Goal: Task Accomplishment & Management: Manage account settings

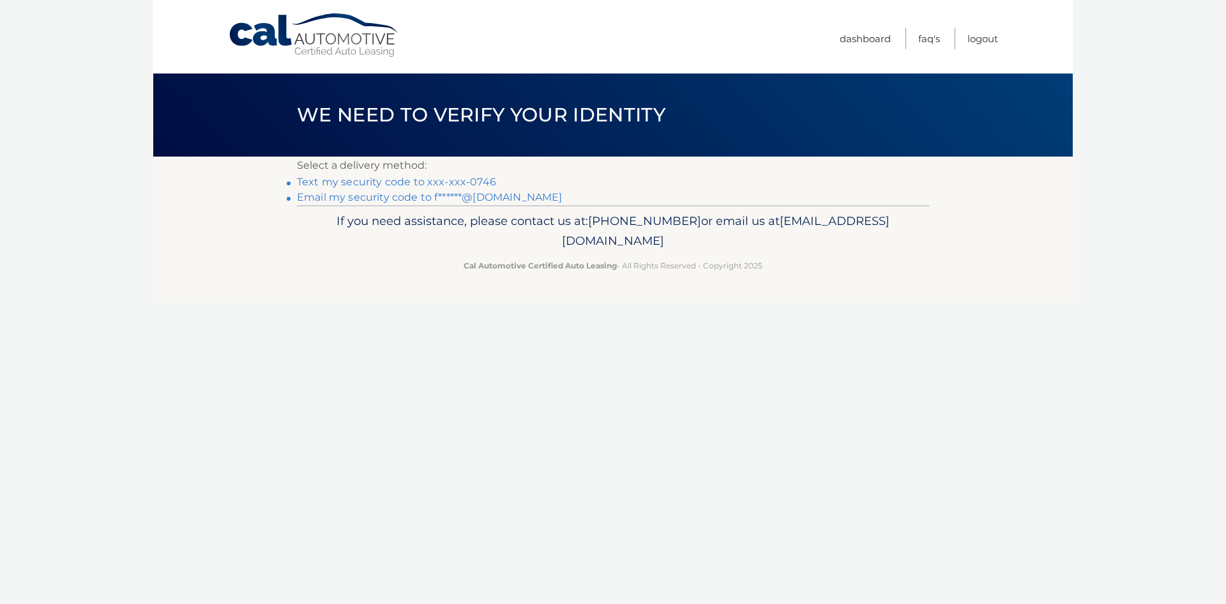
click at [485, 180] on link "Text my security code to xxx-xxx-0746" at bounding box center [396, 182] width 199 height 12
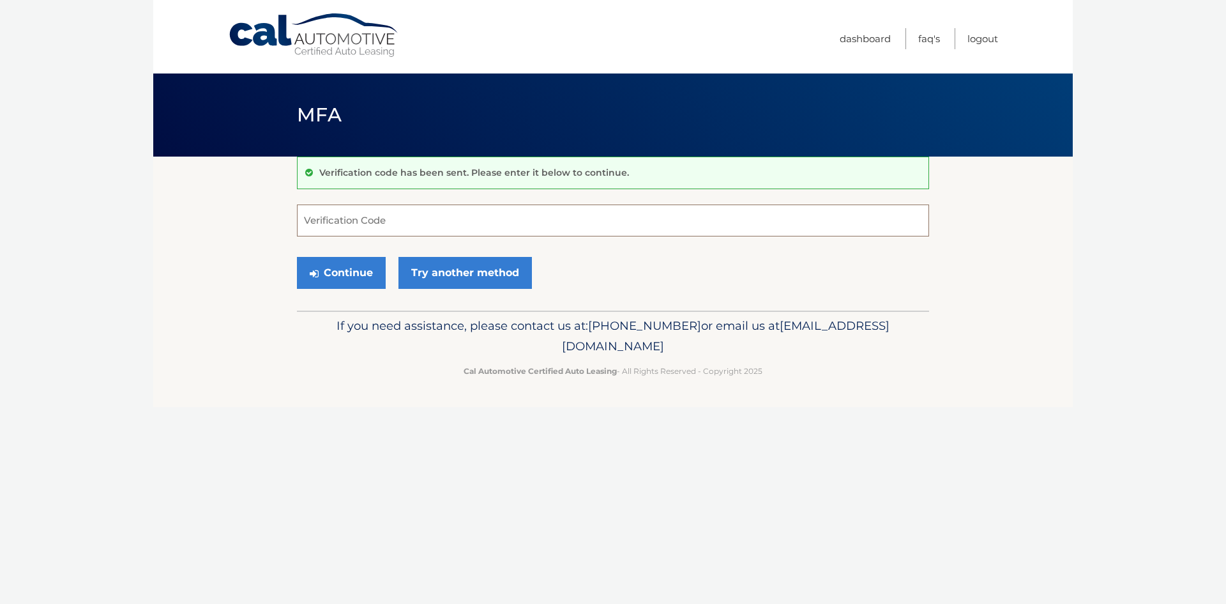
click at [431, 218] on input "Verification Code" at bounding box center [613, 220] width 632 height 32
type input "381762"
click at [361, 273] on button "Continue" at bounding box center [341, 273] width 89 height 32
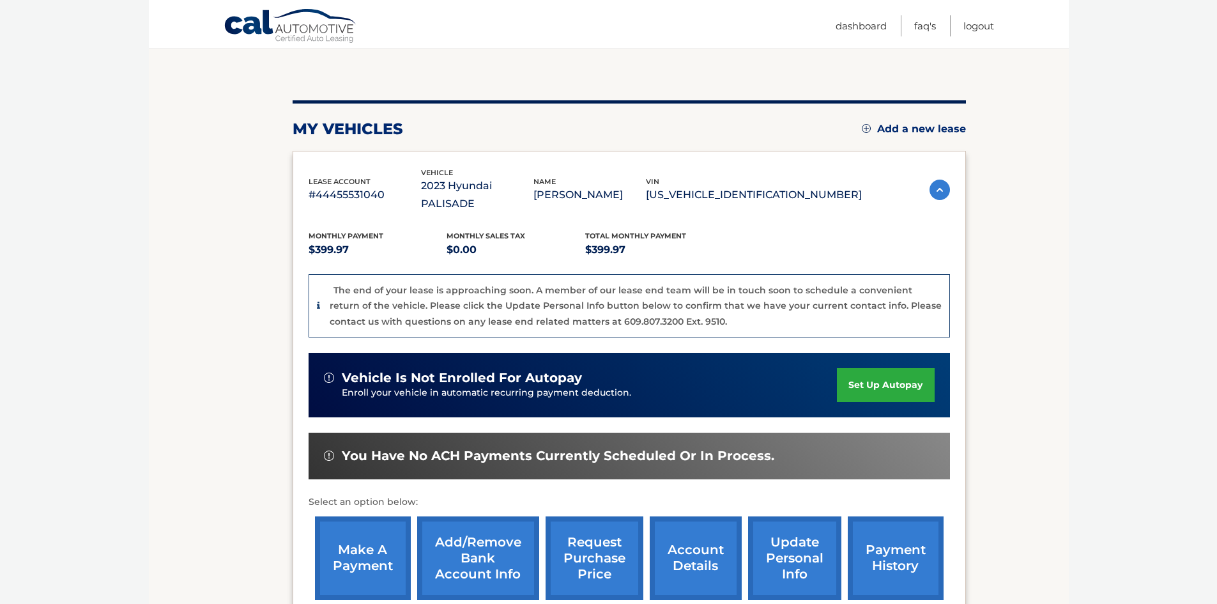
scroll to position [250, 0]
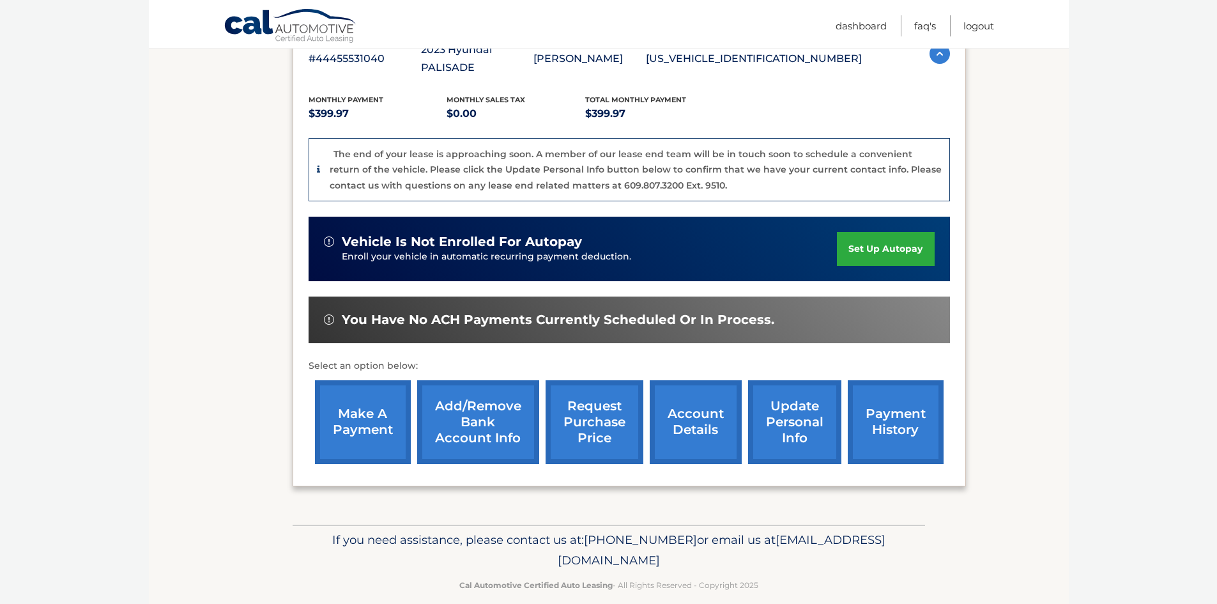
click at [698, 411] on link "account details" at bounding box center [696, 422] width 92 height 84
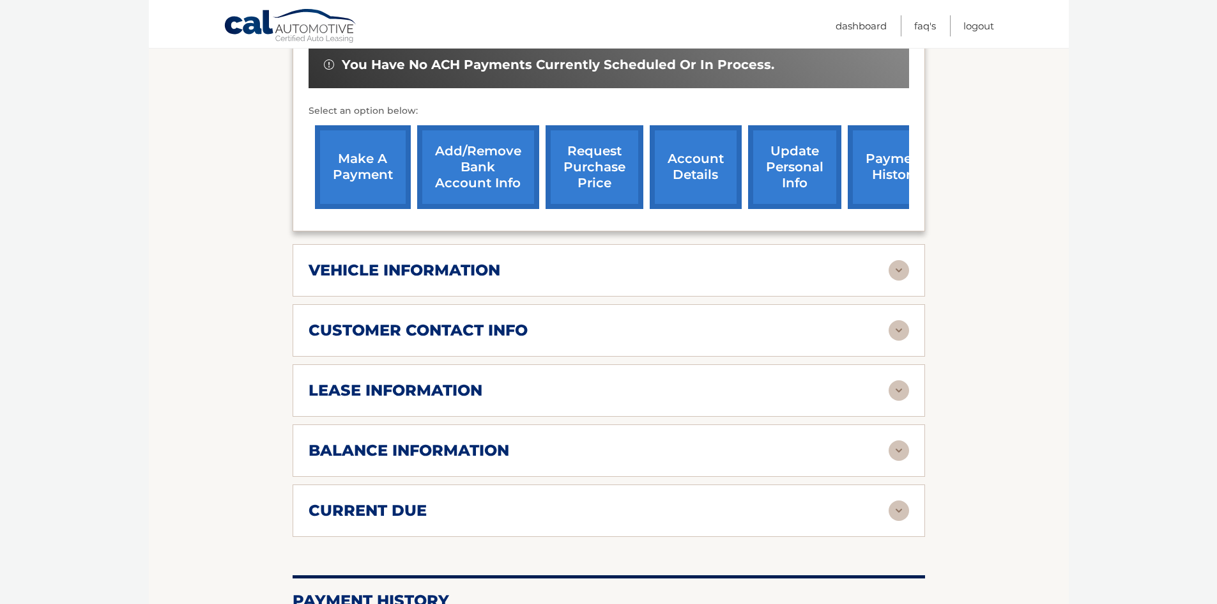
scroll to position [447, 0]
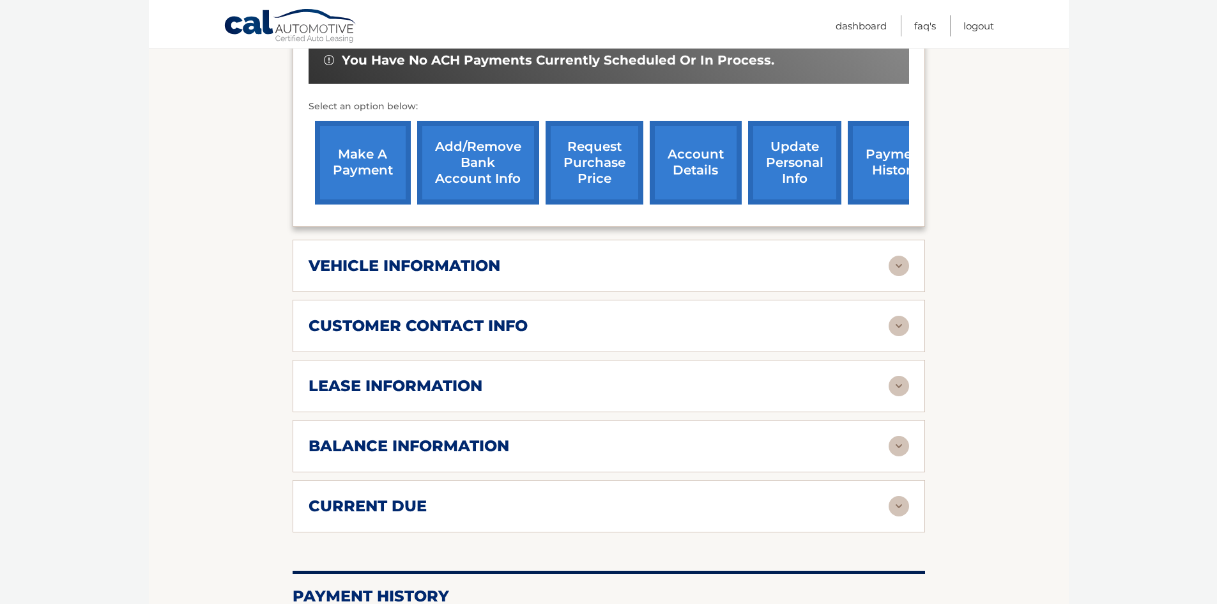
click at [901, 496] on img at bounding box center [898, 506] width 20 height 20
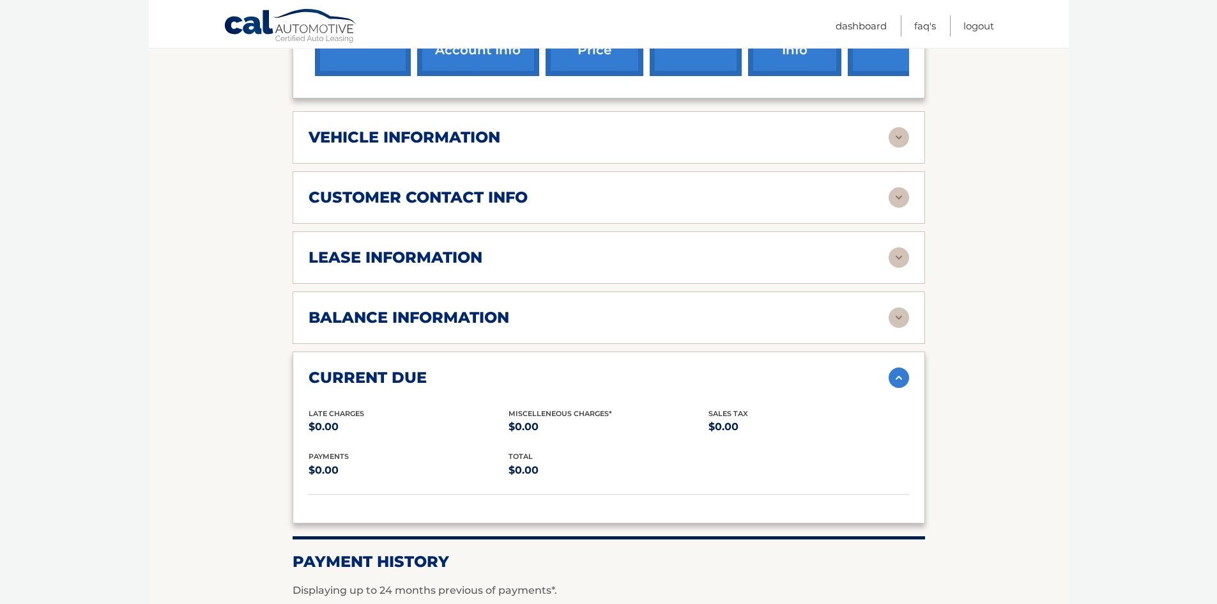
scroll to position [575, 0]
click at [899, 248] on img at bounding box center [898, 258] width 20 height 20
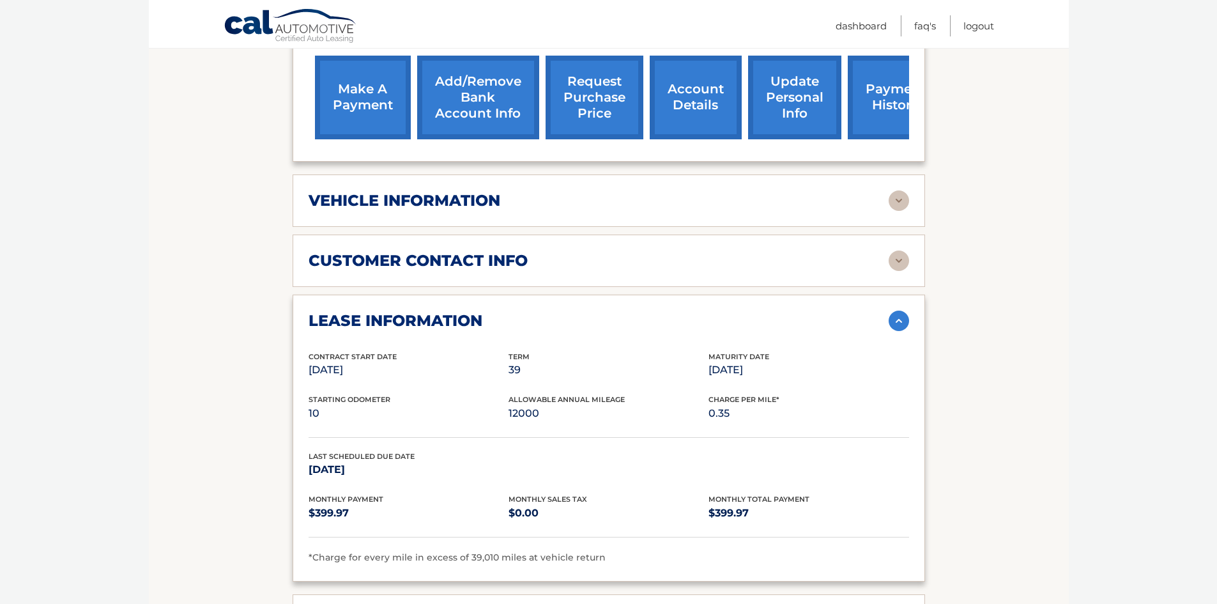
scroll to position [511, 0]
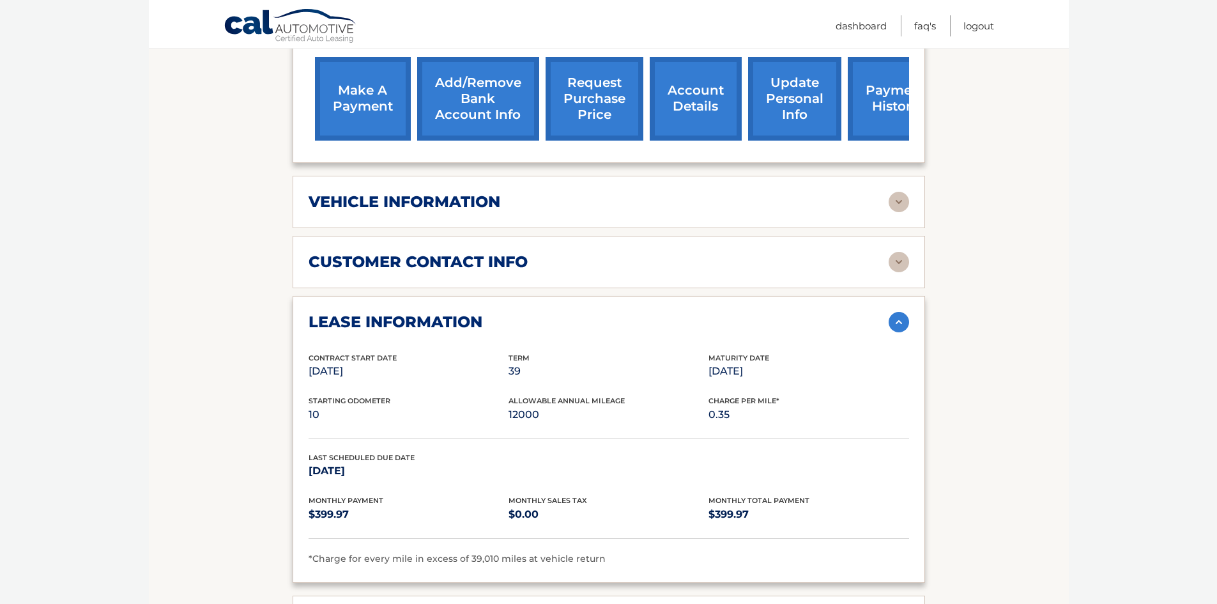
click at [906, 192] on img at bounding box center [898, 202] width 20 height 20
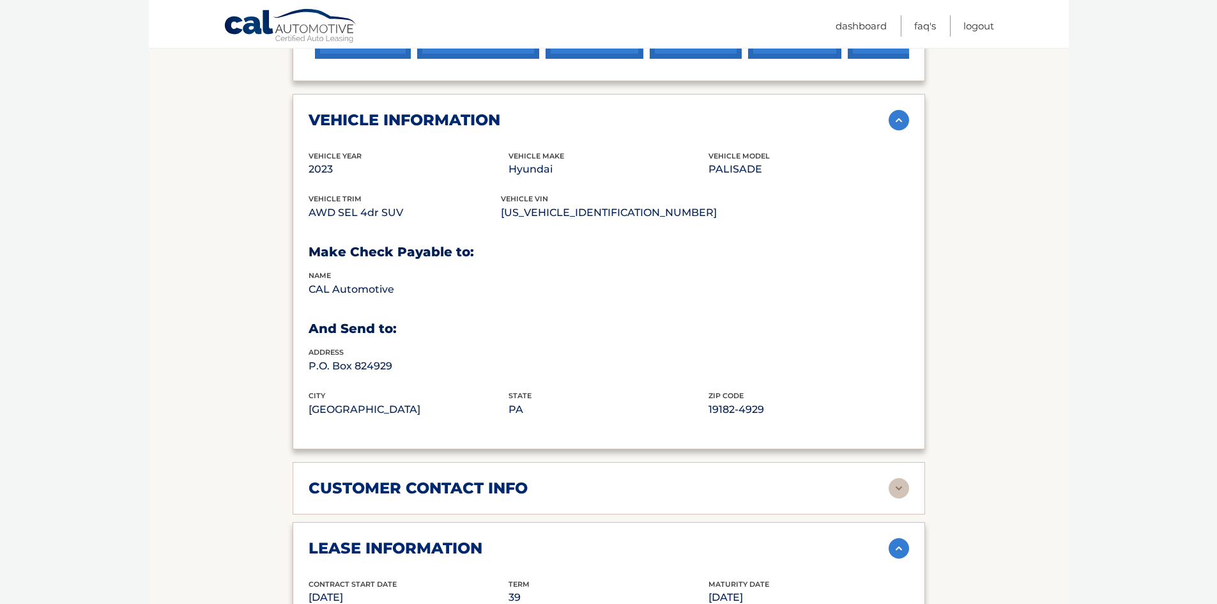
scroll to position [703, 0]
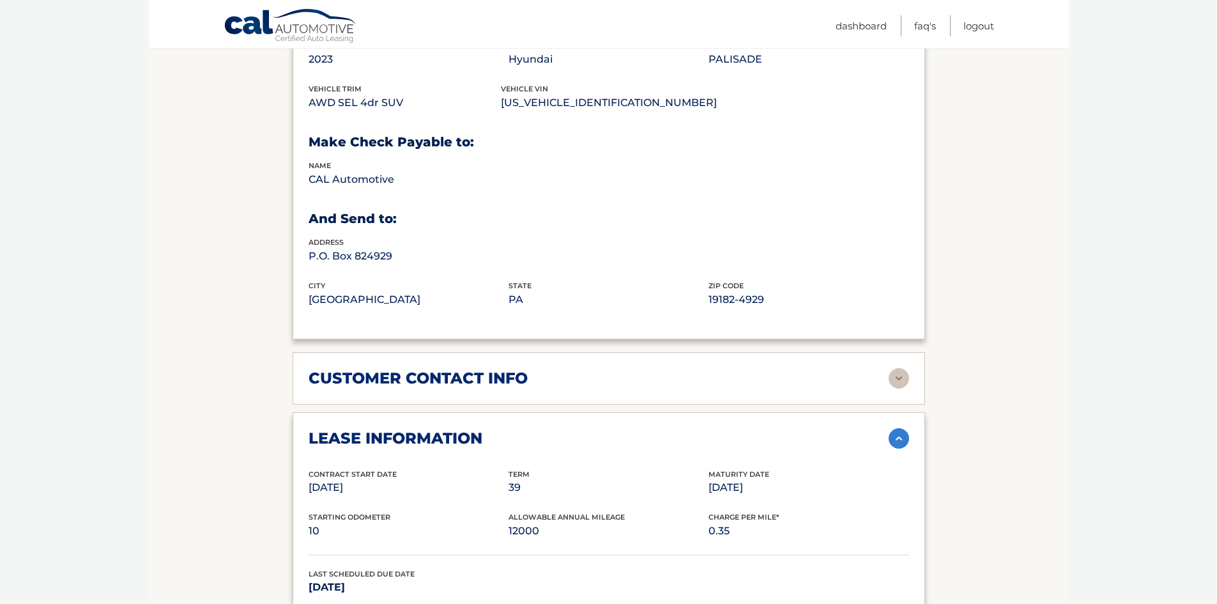
drag, startPoint x: 898, startPoint y: 359, endPoint x: 905, endPoint y: 358, distance: 7.1
click at [899, 368] on img at bounding box center [898, 378] width 20 height 20
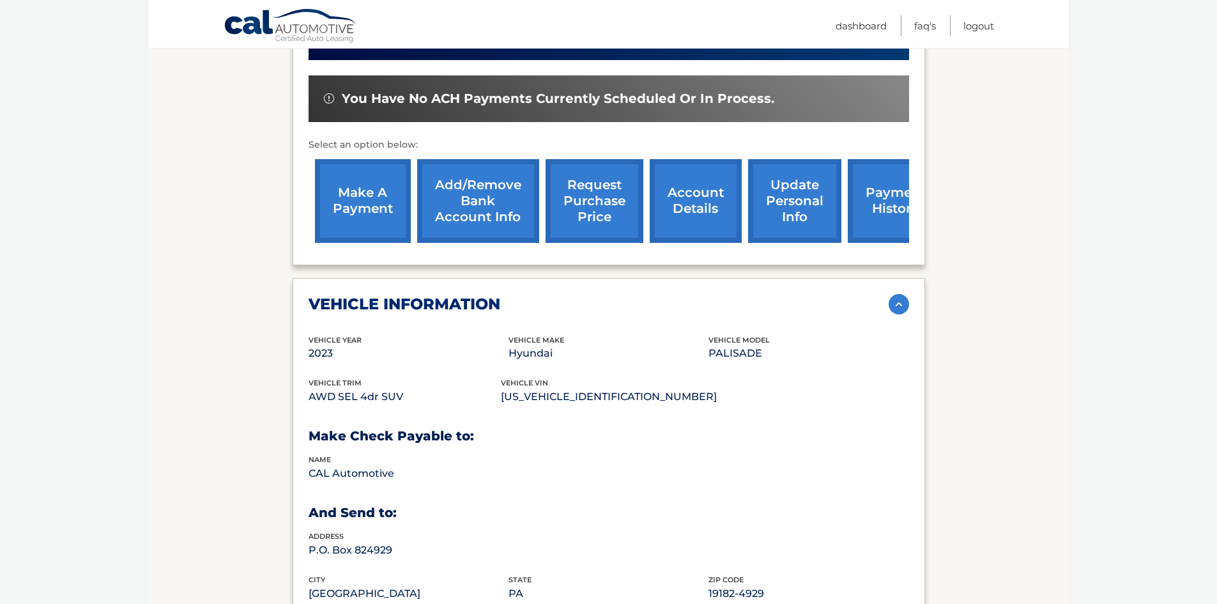
scroll to position [408, 0]
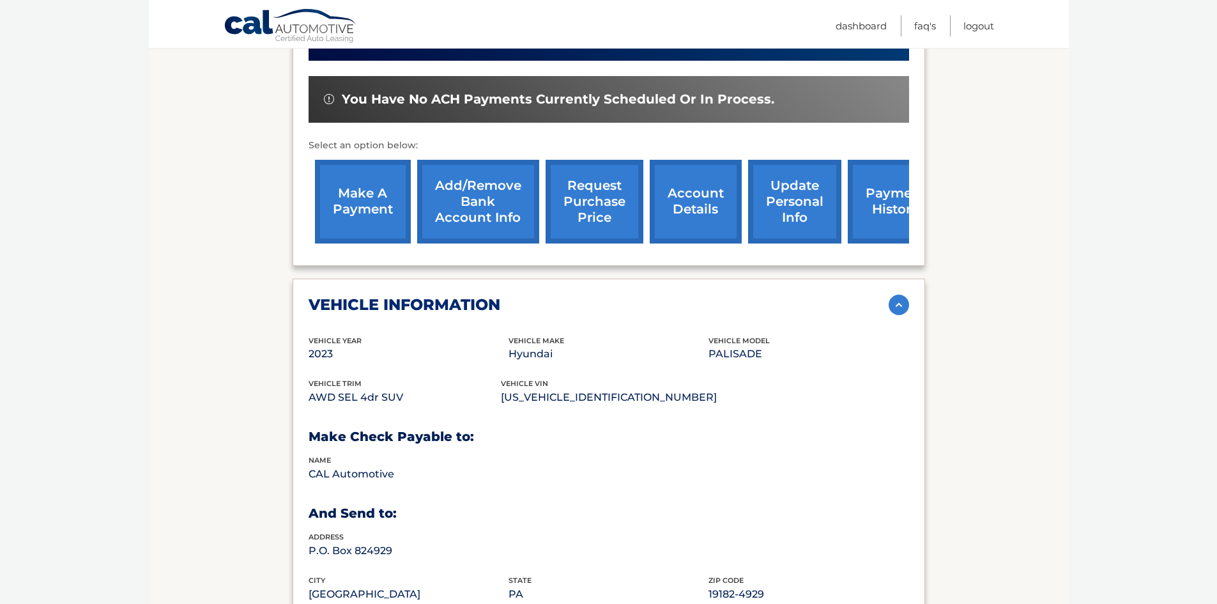
click at [677, 196] on link "account details" at bounding box center [696, 202] width 92 height 84
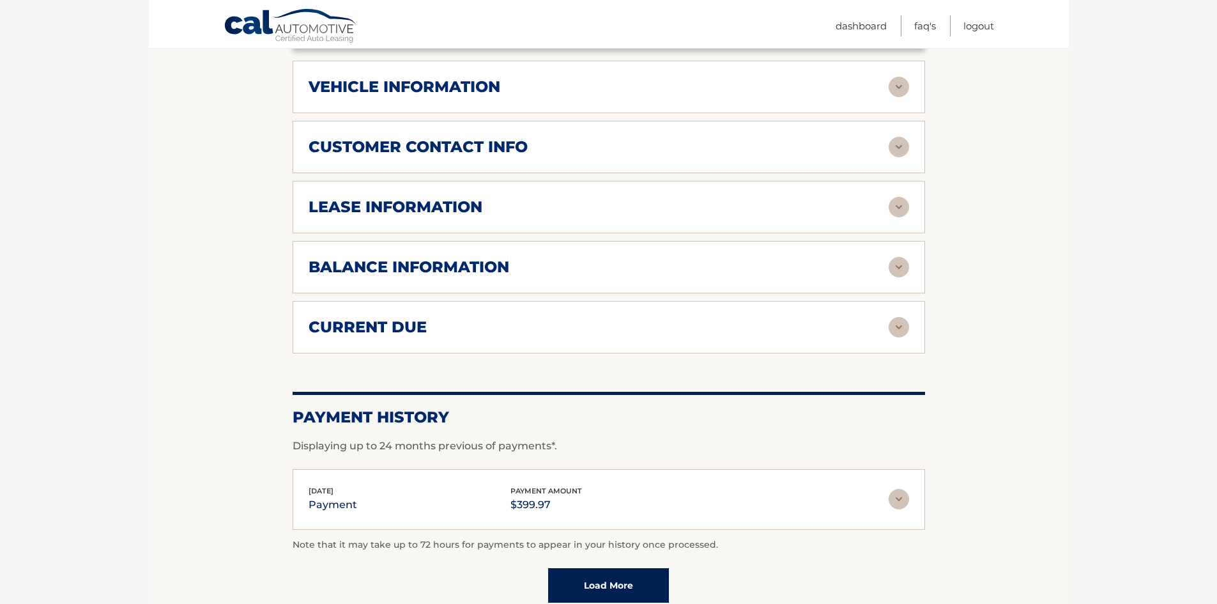
scroll to position [639, 0]
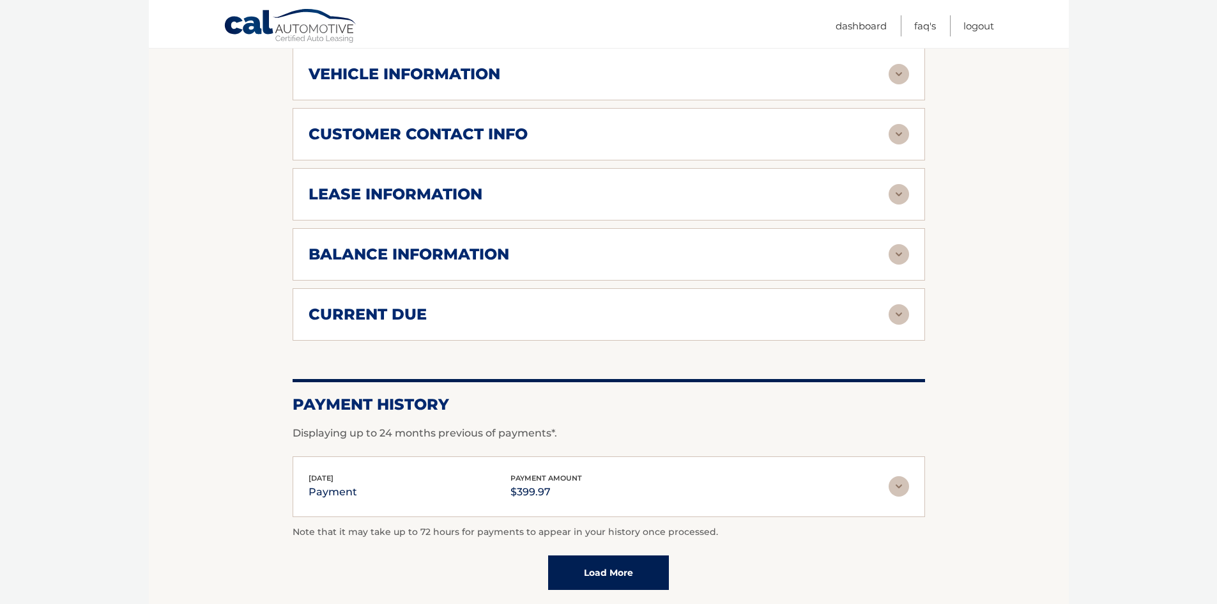
click at [893, 244] on img at bounding box center [898, 254] width 20 height 20
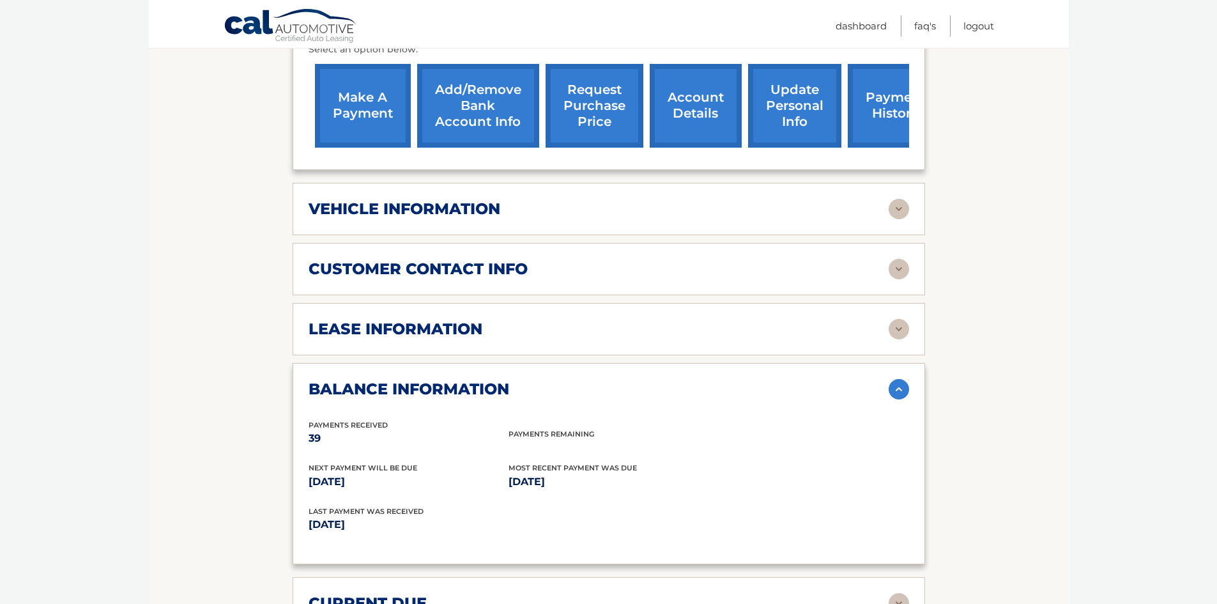
scroll to position [500, 0]
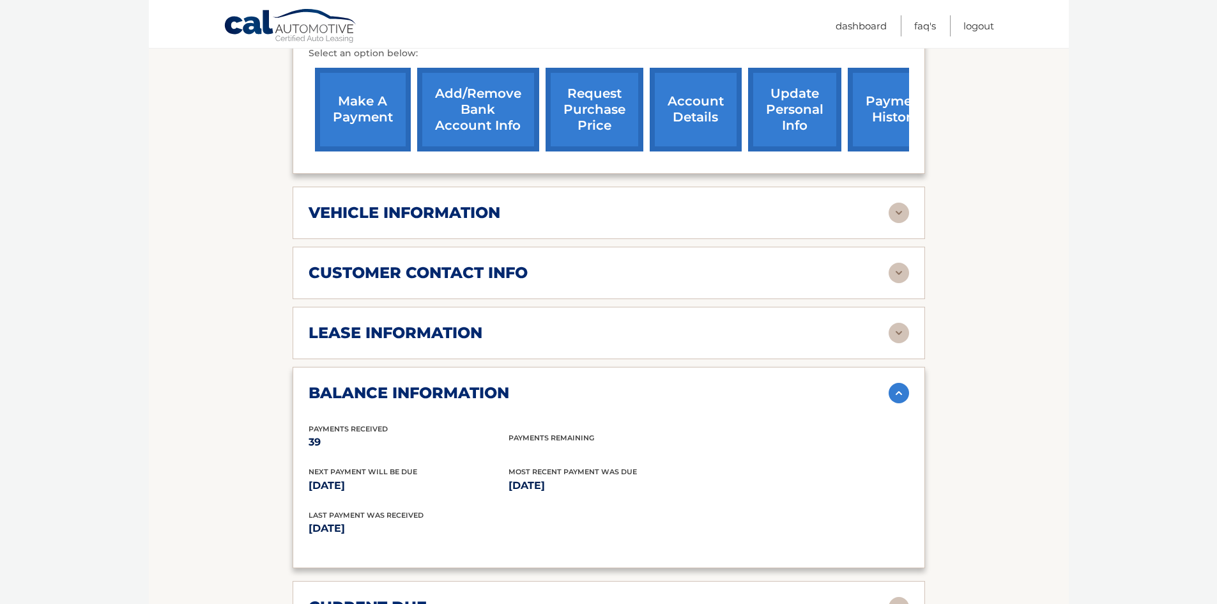
click at [893, 323] on img at bounding box center [898, 333] width 20 height 20
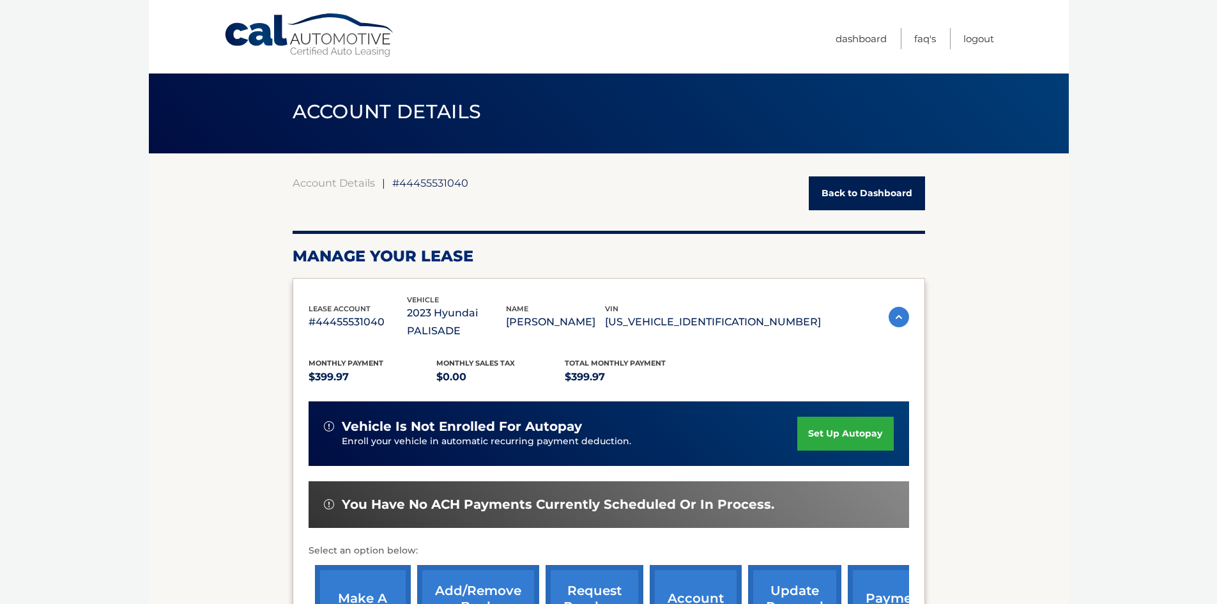
scroll to position [0, 0]
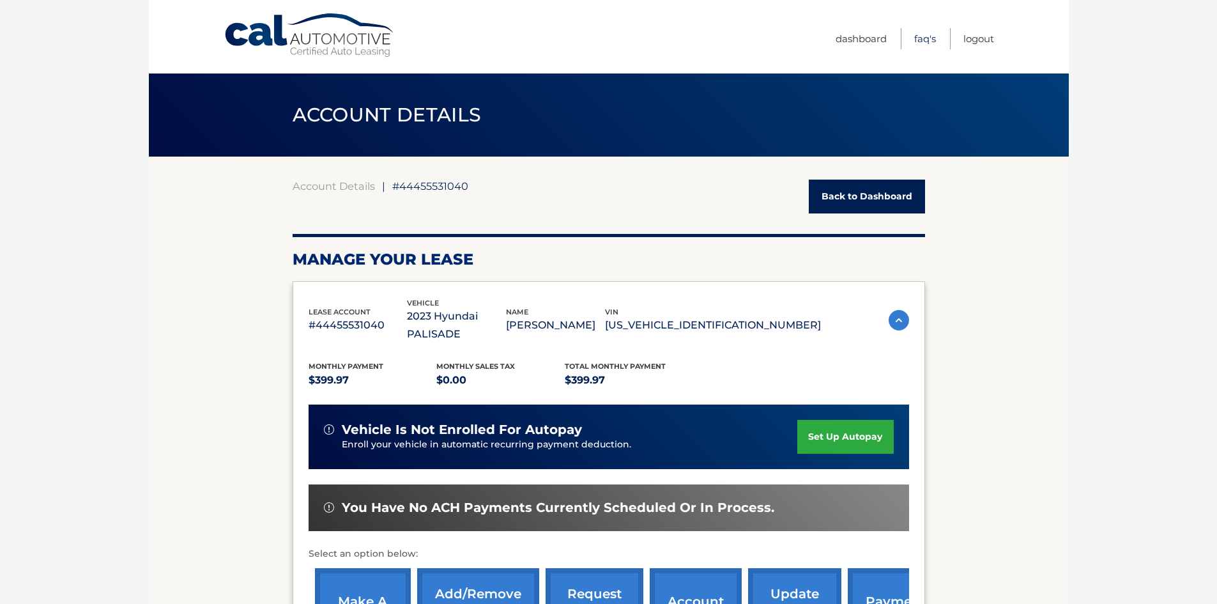
click at [923, 40] on link "FAQ's" at bounding box center [925, 38] width 22 height 21
